Goal: Information Seeking & Learning: Learn about a topic

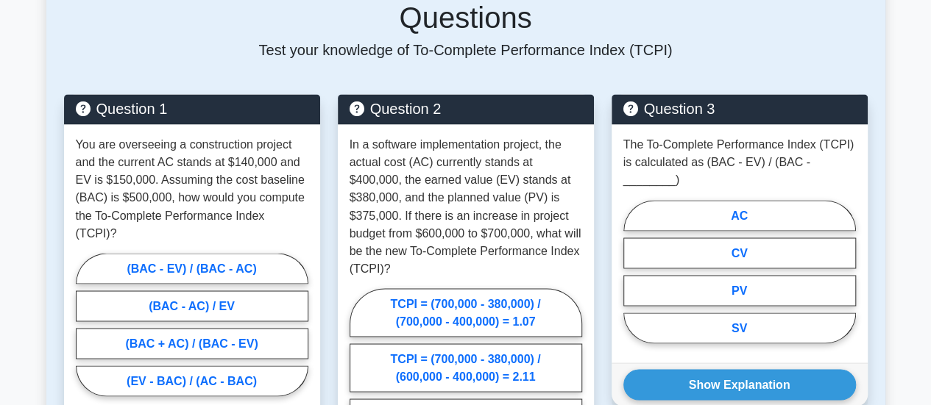
scroll to position [1251, 0]
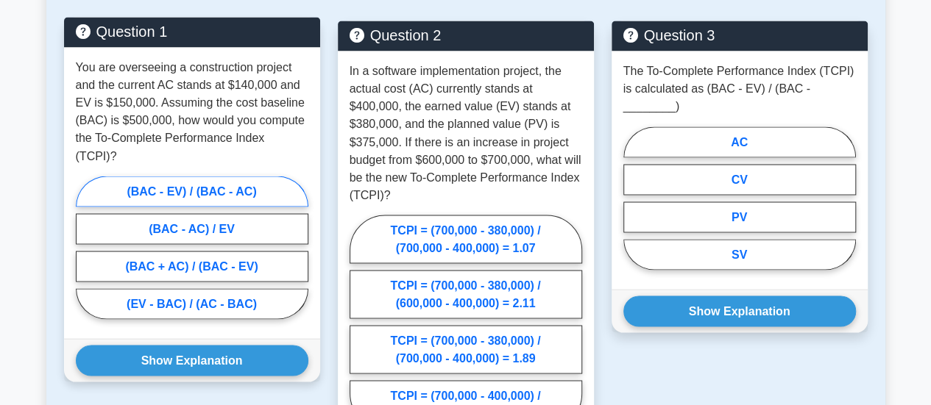
click at [229, 176] on label "(BAC - EV) / (BAC - AC)" at bounding box center [192, 191] width 232 height 31
click at [85, 247] on input "(BAC - EV) / (BAC - AC)" at bounding box center [81, 252] width 10 height 10
radio input "true"
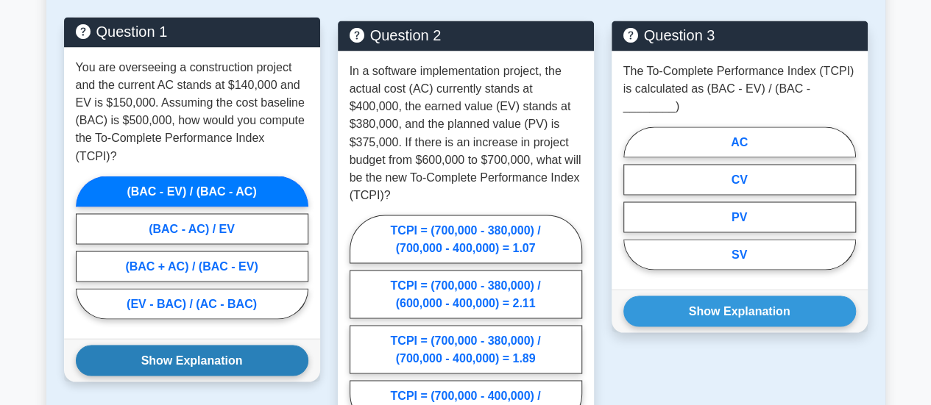
click at [216, 345] on button "Show Explanation" at bounding box center [192, 360] width 232 height 31
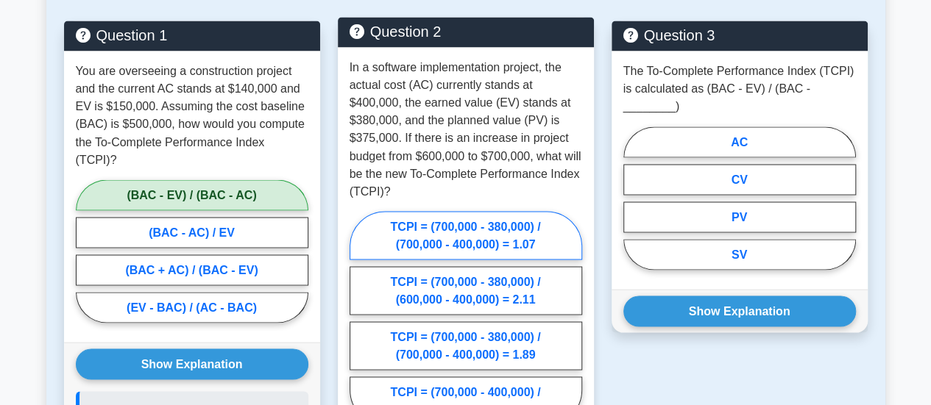
click at [511, 225] on label "TCPI = (700,000 - 380,000) / (700,000 - 400,000) = 1.07" at bounding box center [465, 235] width 232 height 49
click at [359, 318] on input "TCPI = (700,000 - 380,000) / (700,000 - 400,000) = 1.07" at bounding box center [354, 323] width 10 height 10
radio input "true"
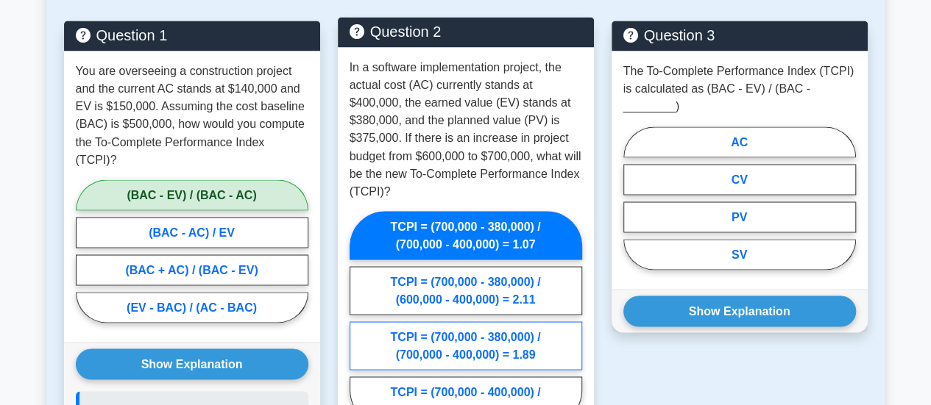
scroll to position [1398, 0]
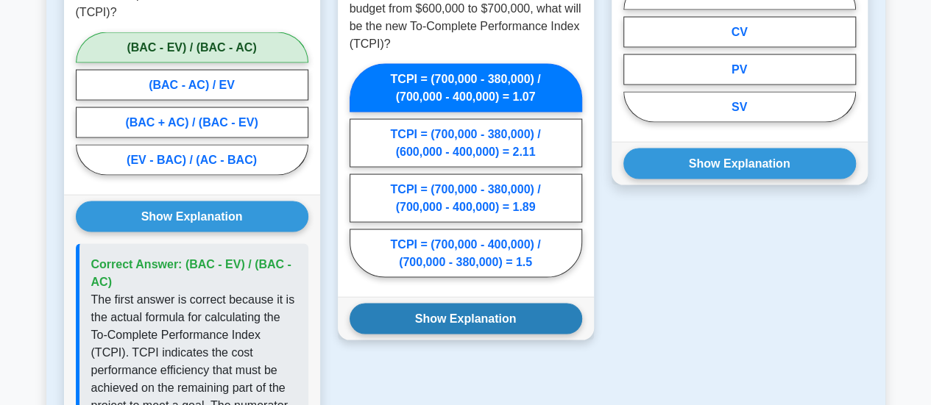
click at [497, 304] on button "Show Explanation" at bounding box center [465, 319] width 232 height 31
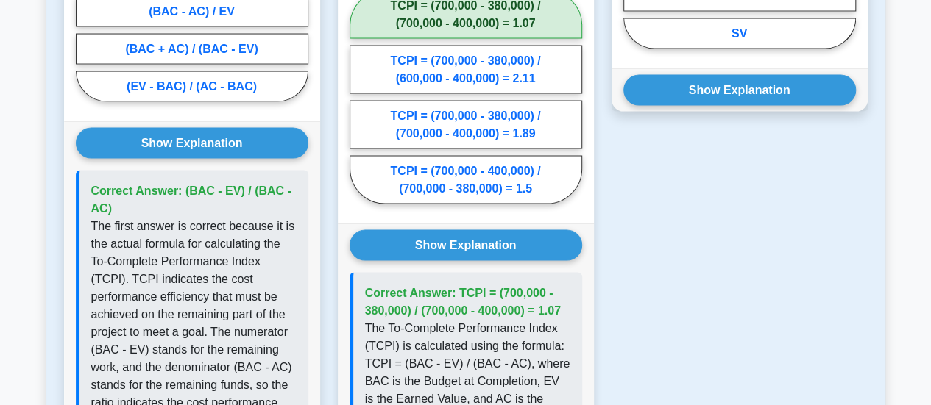
scroll to position [1177, 0]
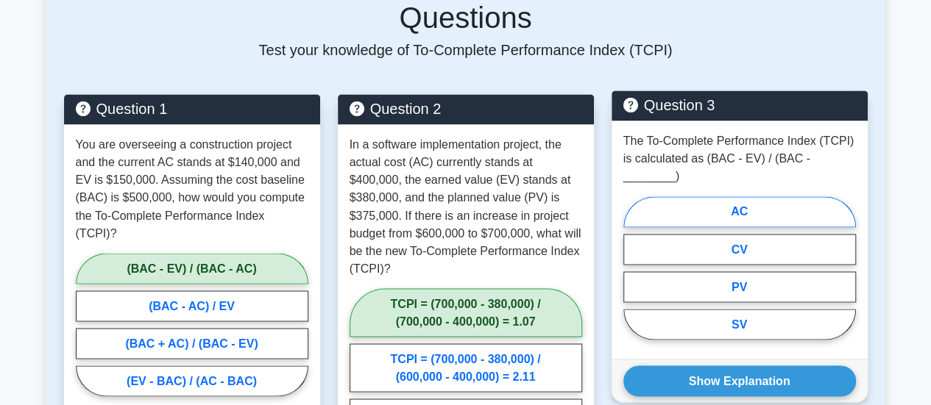
click at [781, 197] on label "AC" at bounding box center [739, 211] width 232 height 31
click at [633, 268] on input "AC" at bounding box center [628, 273] width 10 height 10
radio input "true"
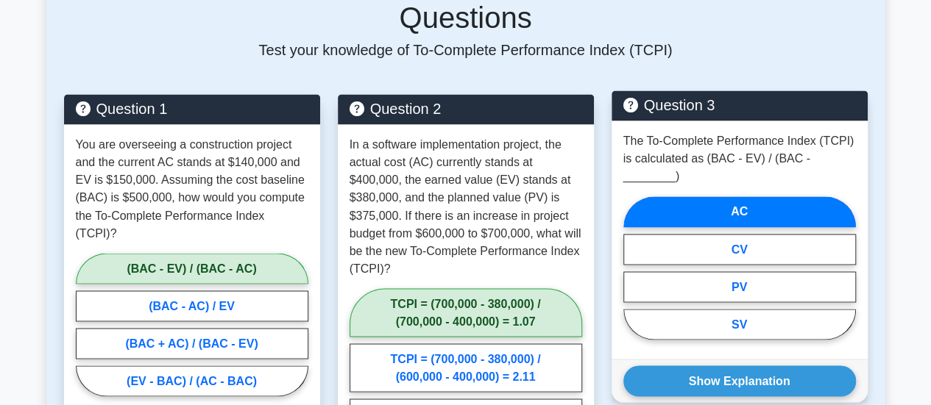
drag, startPoint x: 782, startPoint y: 357, endPoint x: 852, endPoint y: 320, distance: 79.0
click at [784, 366] on button "Show Explanation" at bounding box center [739, 381] width 232 height 31
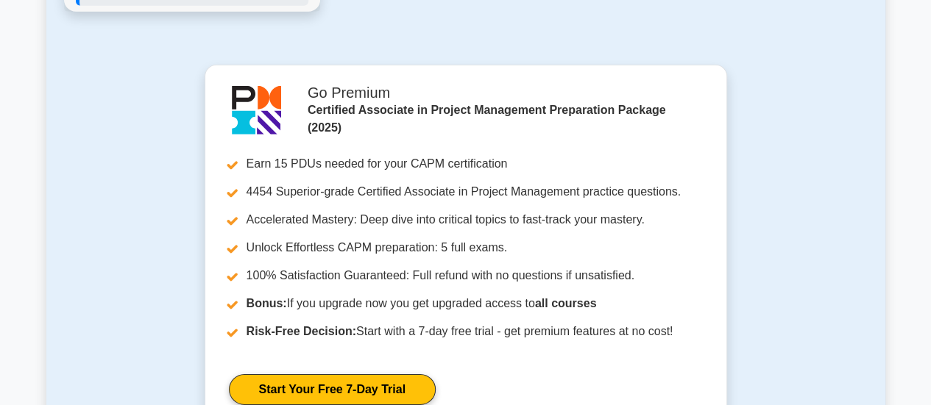
scroll to position [2501, 0]
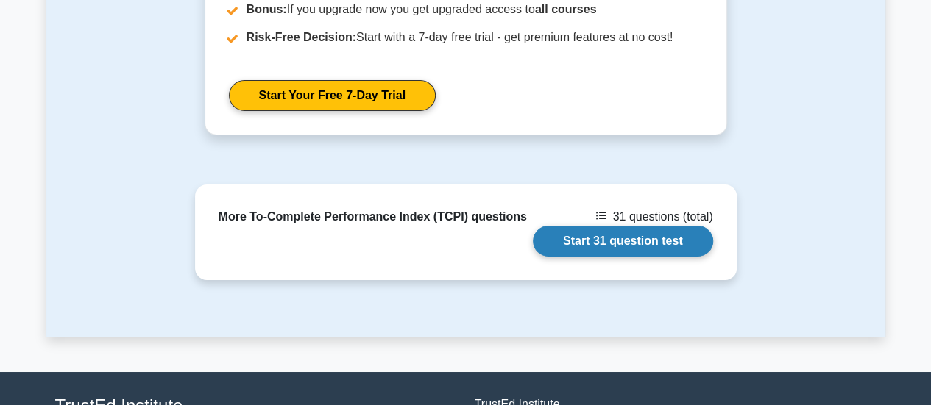
click at [591, 226] on link "Start 31 question test" at bounding box center [623, 241] width 180 height 31
